Goal: Task Accomplishment & Management: Manage account settings

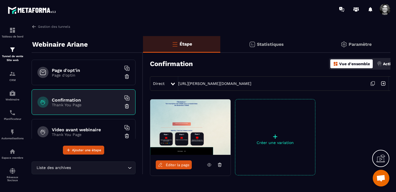
click at [386, 11] on span at bounding box center [385, 9] width 11 height 11
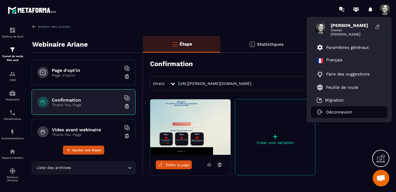
click at [336, 114] on p "Déconnexion" at bounding box center [339, 112] width 26 height 5
